Goal: Transaction & Acquisition: Book appointment/travel/reservation

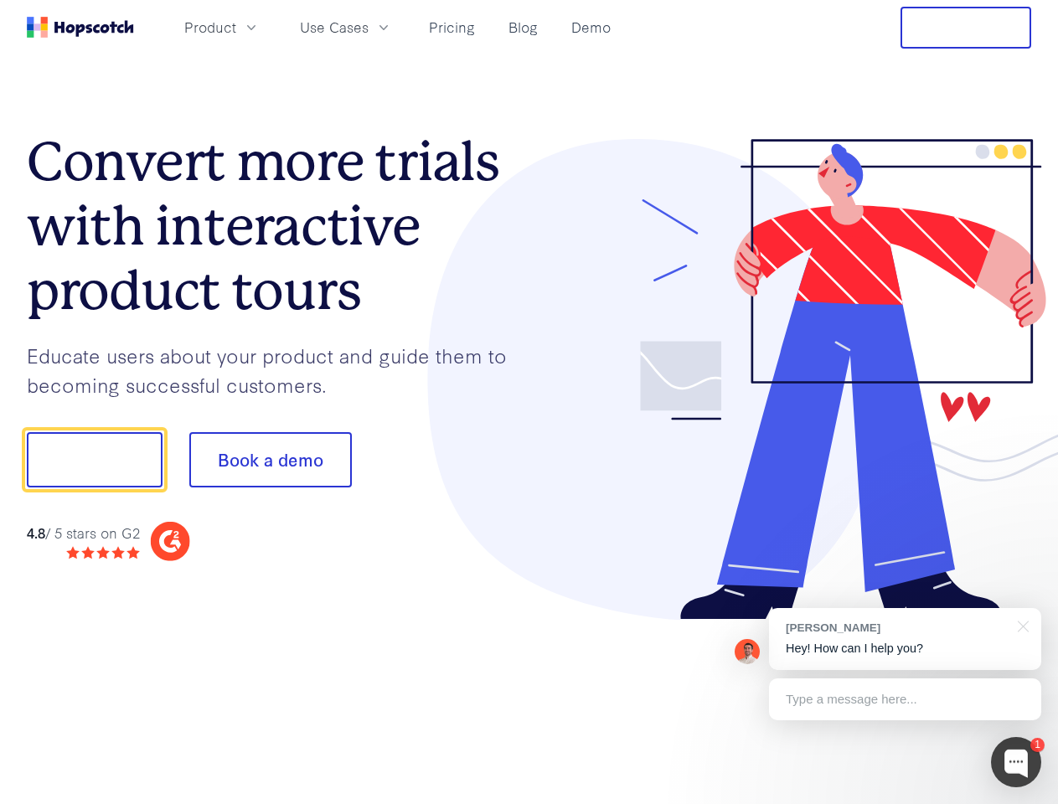
click at [529, 402] on div at bounding box center [780, 379] width 502 height 481
click at [236, 27] on span "Product" at bounding box center [210, 27] width 52 height 21
click at [368, 27] on span "Use Cases" at bounding box center [334, 27] width 69 height 21
click at [966, 28] on button "Free Trial" at bounding box center [965, 28] width 131 height 42
click at [94, 460] on button "Show me!" at bounding box center [95, 459] width 136 height 55
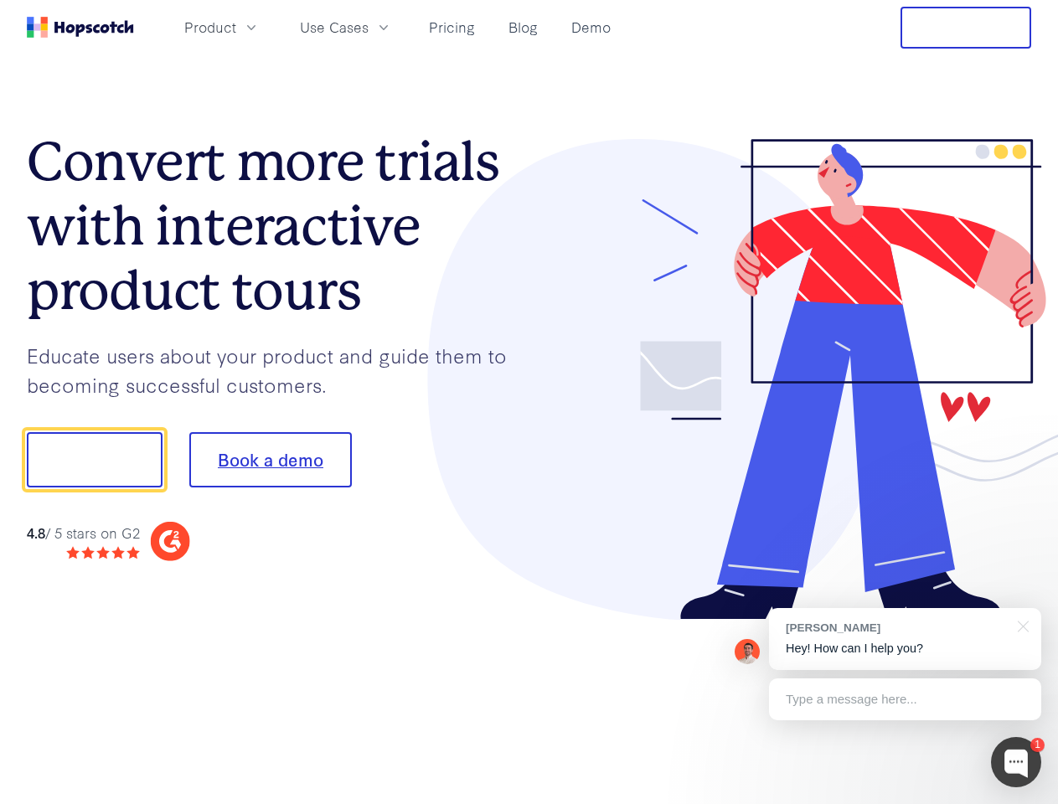
click at [270, 460] on button "Book a demo" at bounding box center [270, 459] width 162 height 55
click at [1016, 762] on div at bounding box center [1016, 762] width 50 height 50
click at [904, 639] on div "[PERSON_NAME] Hey! How can I help you?" at bounding box center [905, 639] width 272 height 62
click at [1020, 625] on div at bounding box center [884, 457] width 314 height 559
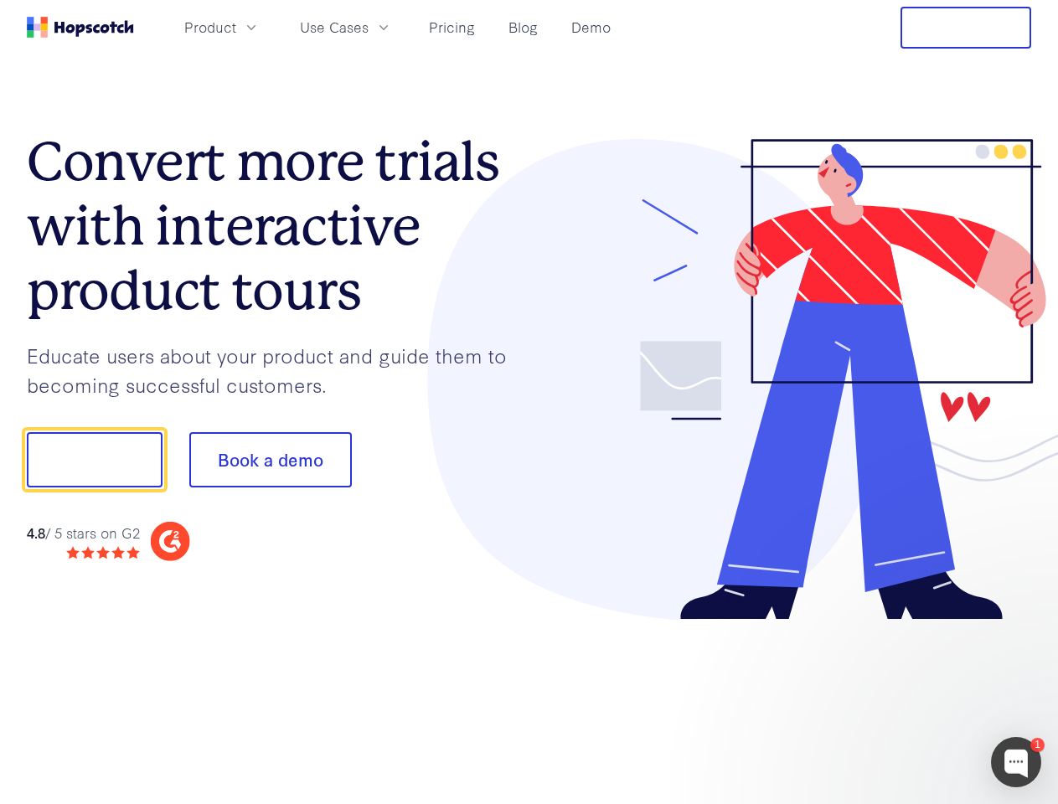
click at [904, 699] on div at bounding box center [884, 570] width 314 height 334
